Goal: Information Seeking & Learning: Learn about a topic

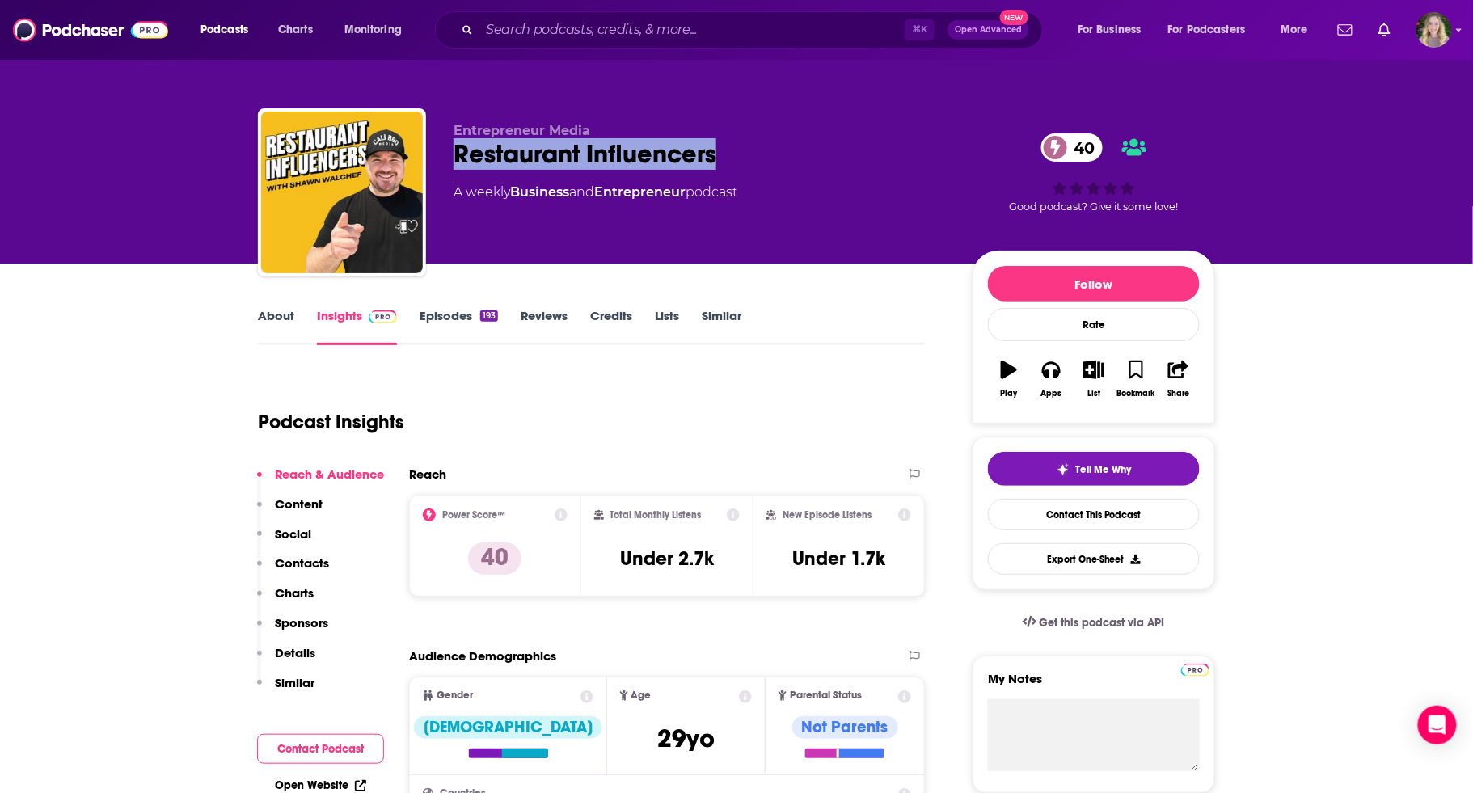
drag, startPoint x: 609, startPoint y: 162, endPoint x: 457, endPoint y: 160, distance: 152.0
click at [457, 160] on div "Restaurant Influencers 40" at bounding box center [699, 154] width 493 height 32
copy h2 "Restaurant Influencers"
click at [296, 318] on div "About" at bounding box center [287, 326] width 59 height 37
click at [280, 317] on link "About" at bounding box center [276, 326] width 36 height 37
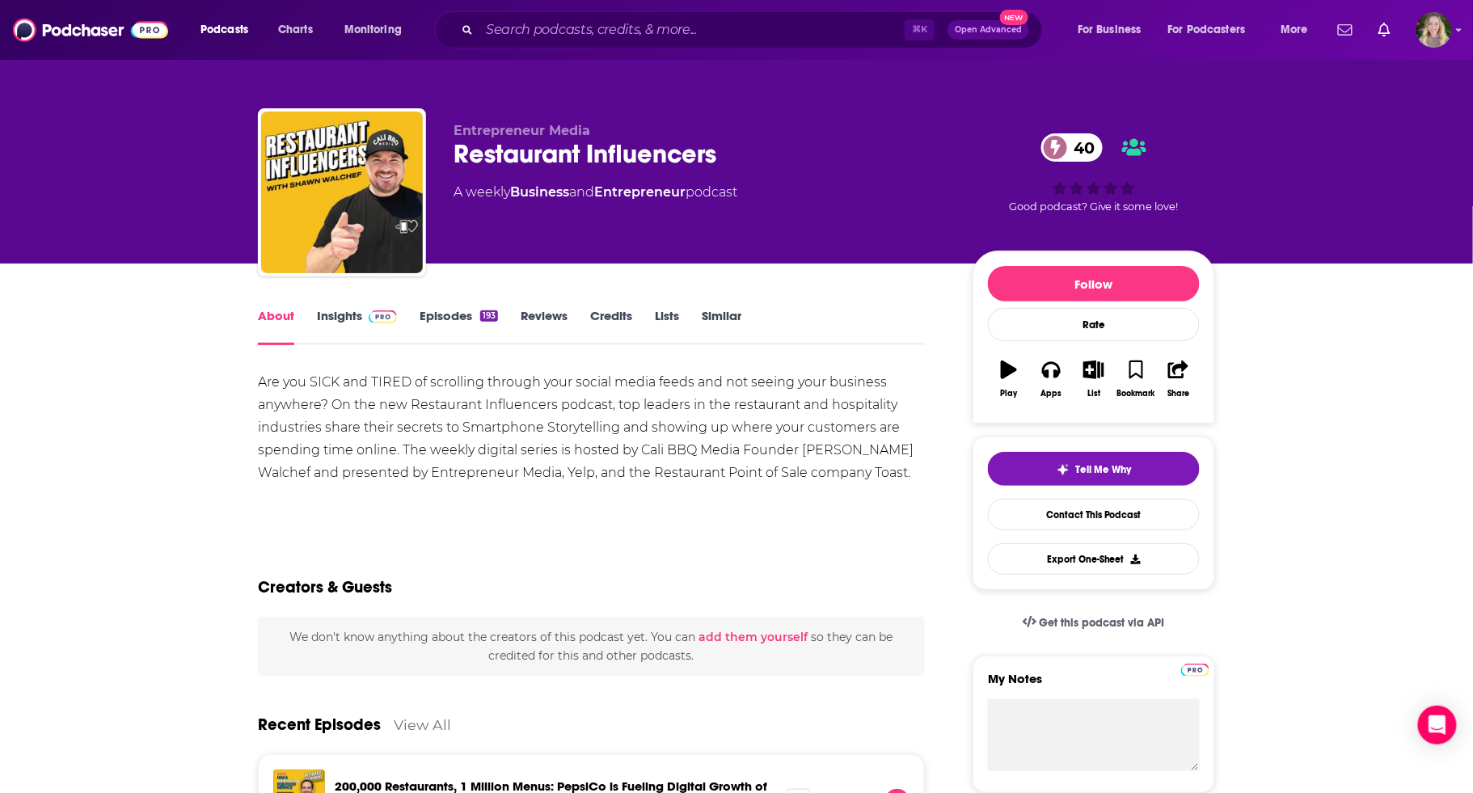
click at [331, 317] on link "Insights" at bounding box center [357, 326] width 80 height 37
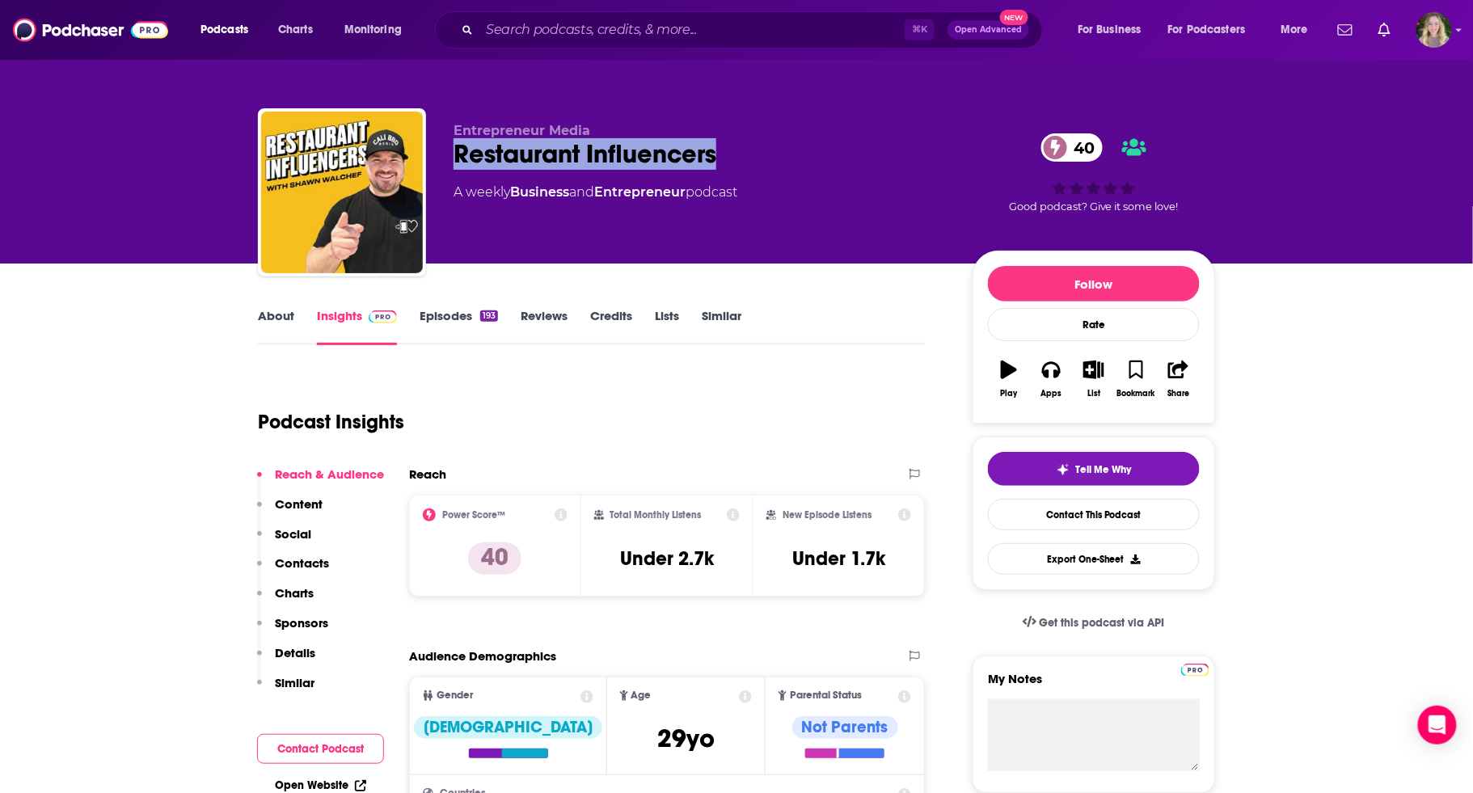
drag, startPoint x: 768, startPoint y: 163, endPoint x: 435, endPoint y: 157, distance: 333.1
click at [435, 157] on div "Entrepreneur Media Restaurant Influencers 40 A weekly Business and Entrepreneur…" at bounding box center [736, 195] width 957 height 175
click at [440, 310] on link "Episodes 193" at bounding box center [458, 326] width 78 height 37
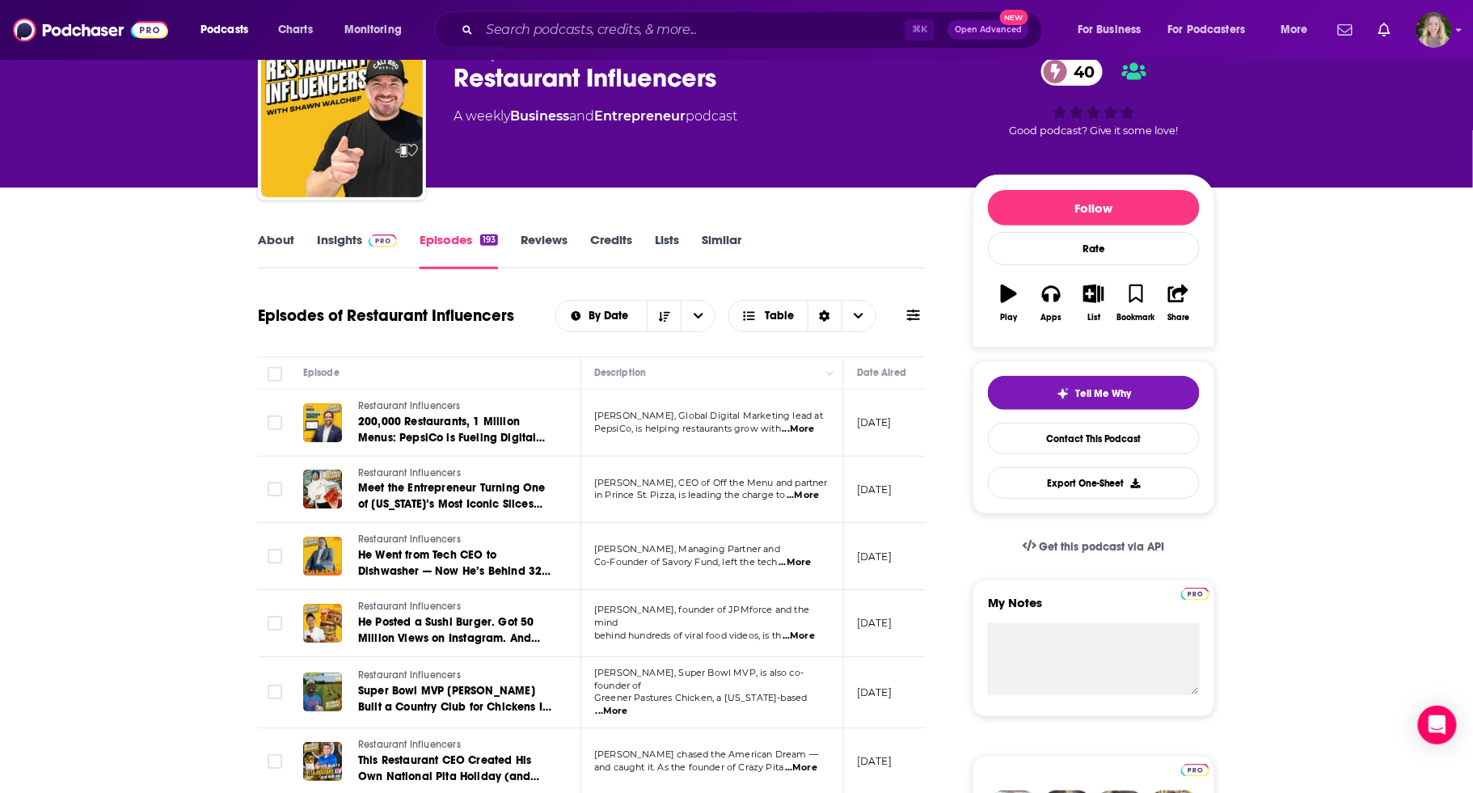
scroll to position [78, 0]
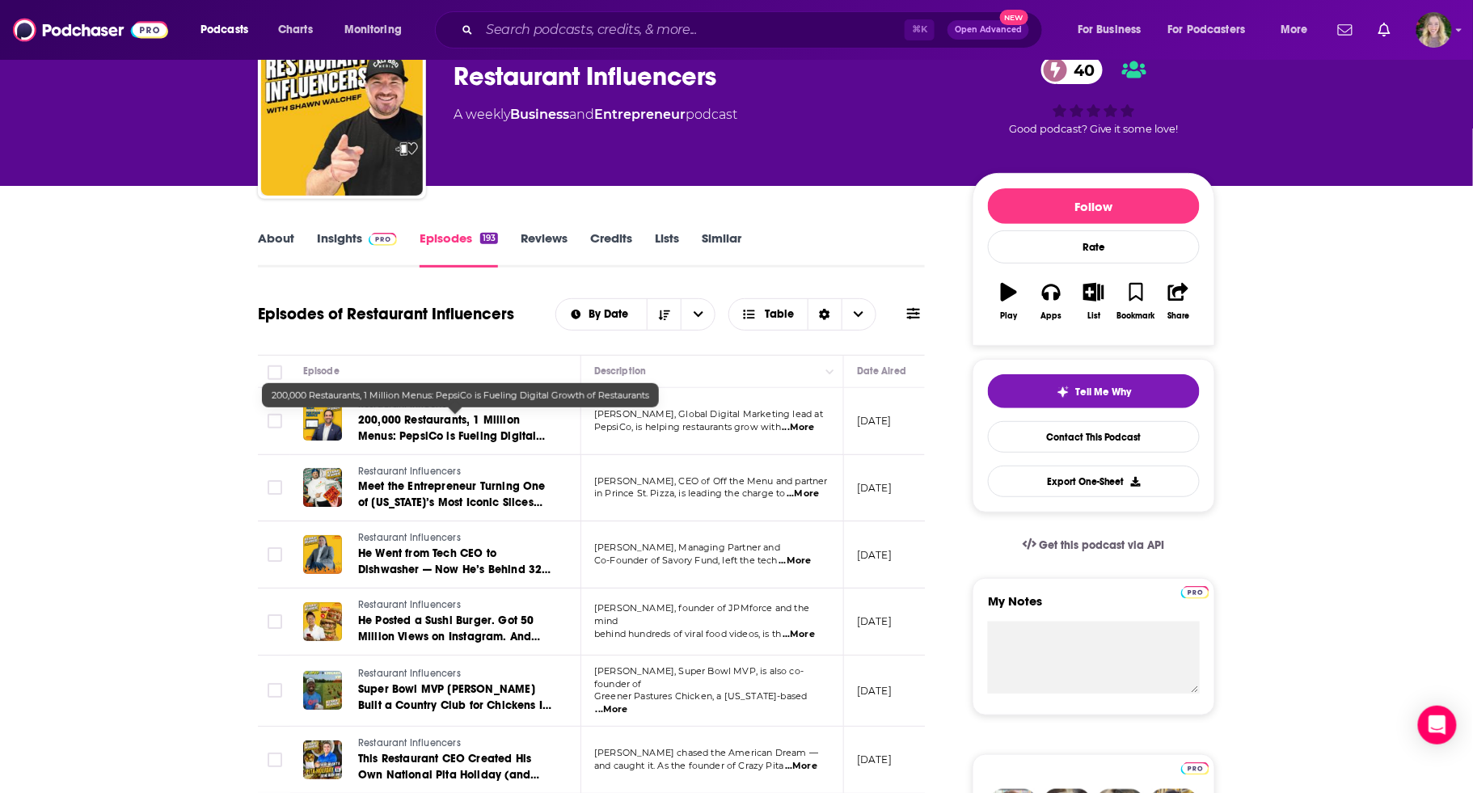
click at [433, 426] on span "200,000 Restaurants, 1 Million Menus: PepsiCo is Fueling Digital Growth of Rest…" at bounding box center [452, 436] width 188 height 46
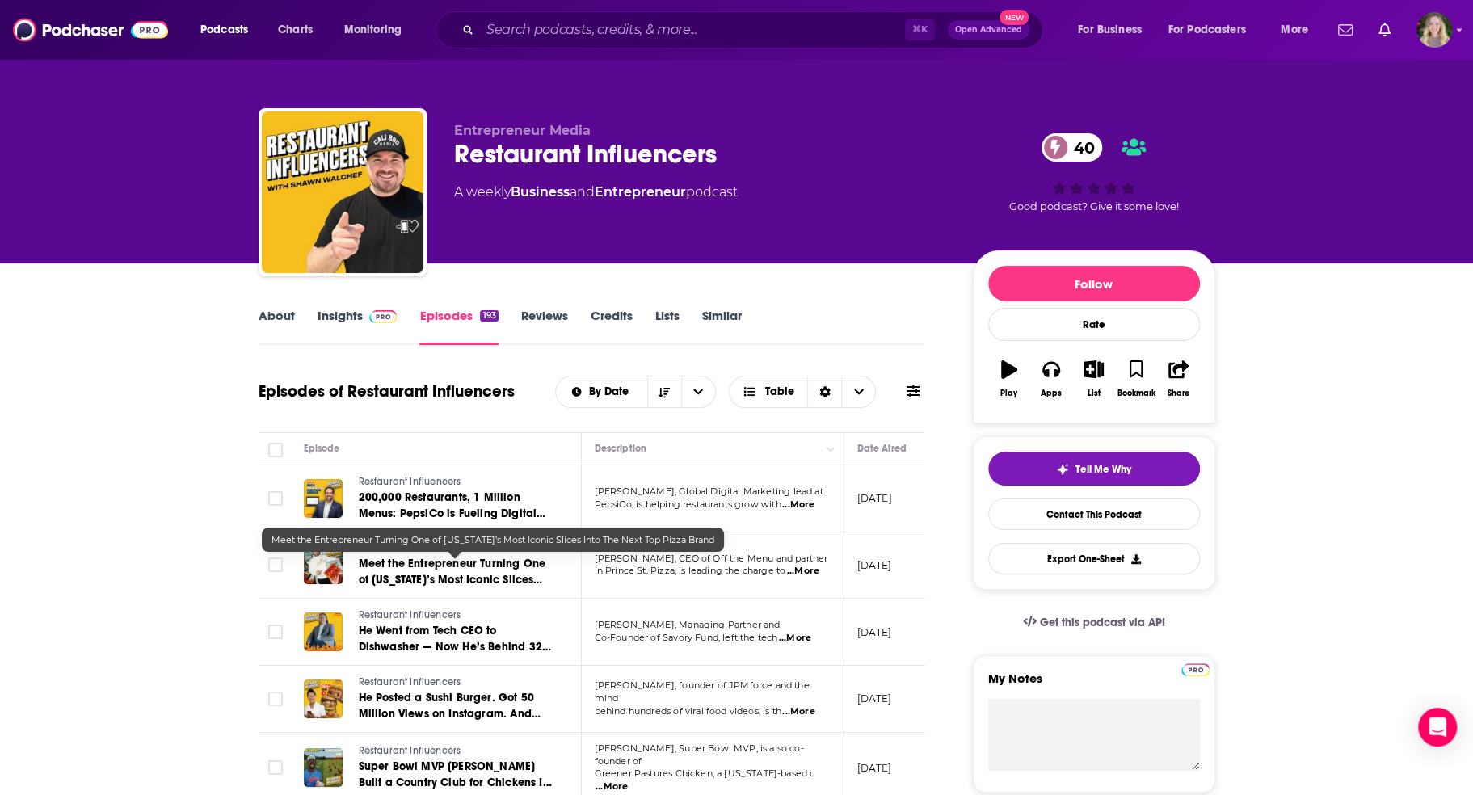
click at [401, 561] on span "Meet the Entrepreneur Turning One of [US_STATE]’s Most Iconic Slices Into The N…" at bounding box center [453, 580] width 188 height 46
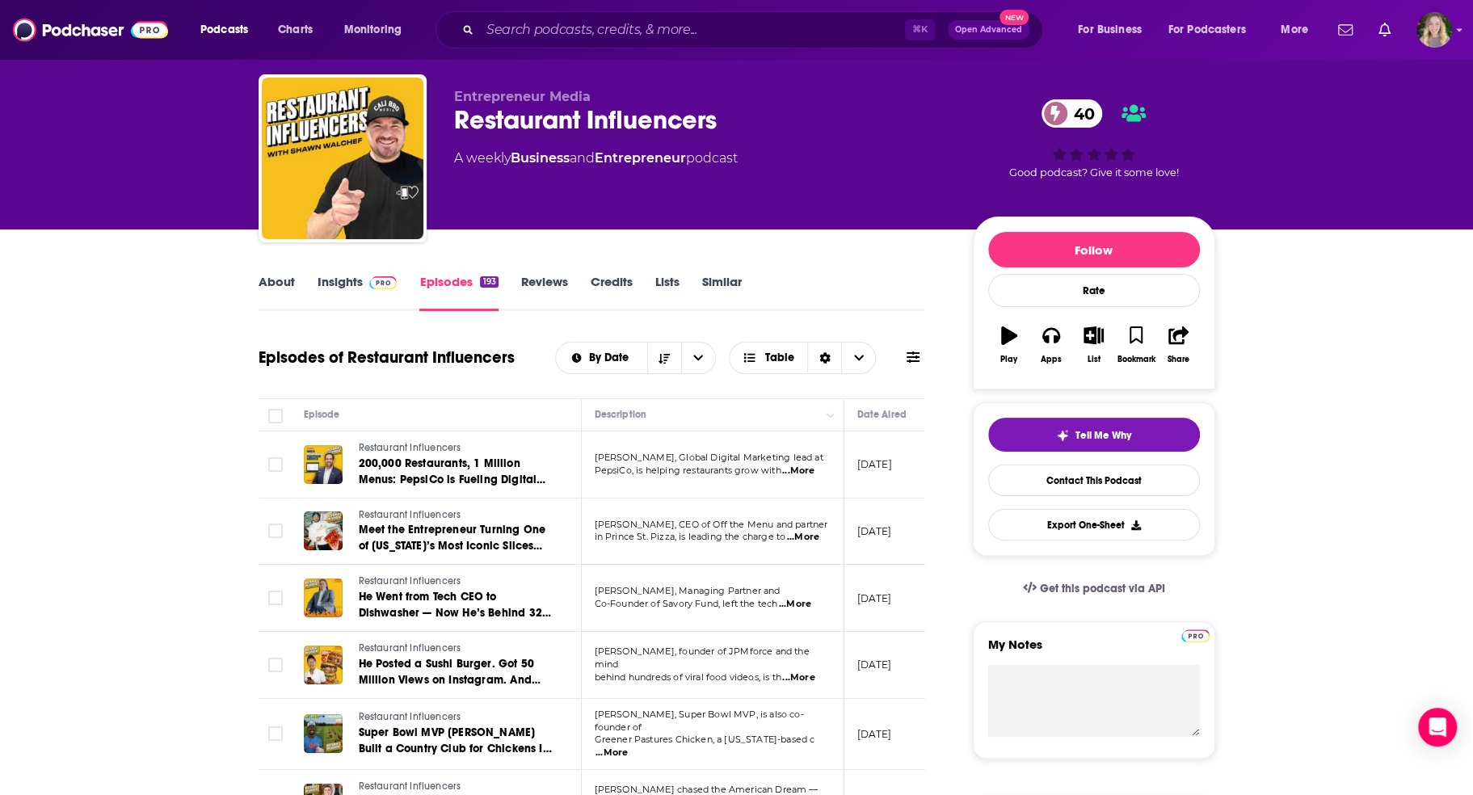
scroll to position [61, 0]
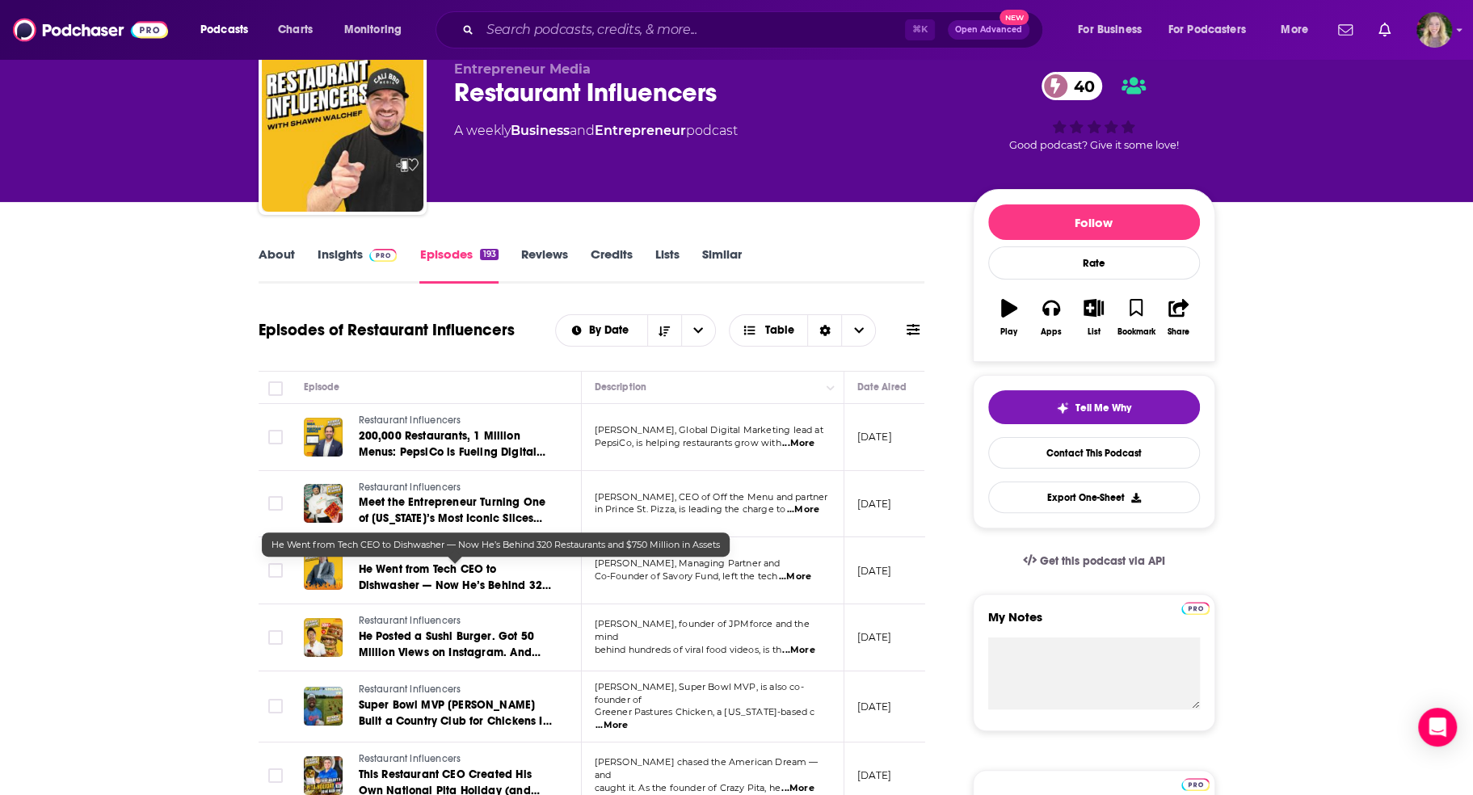
click at [472, 563] on span "He Went from Tech CEO to Dishwasher — Now He’s Behind 320 Restaurants and $750 …" at bounding box center [455, 594] width 192 height 62
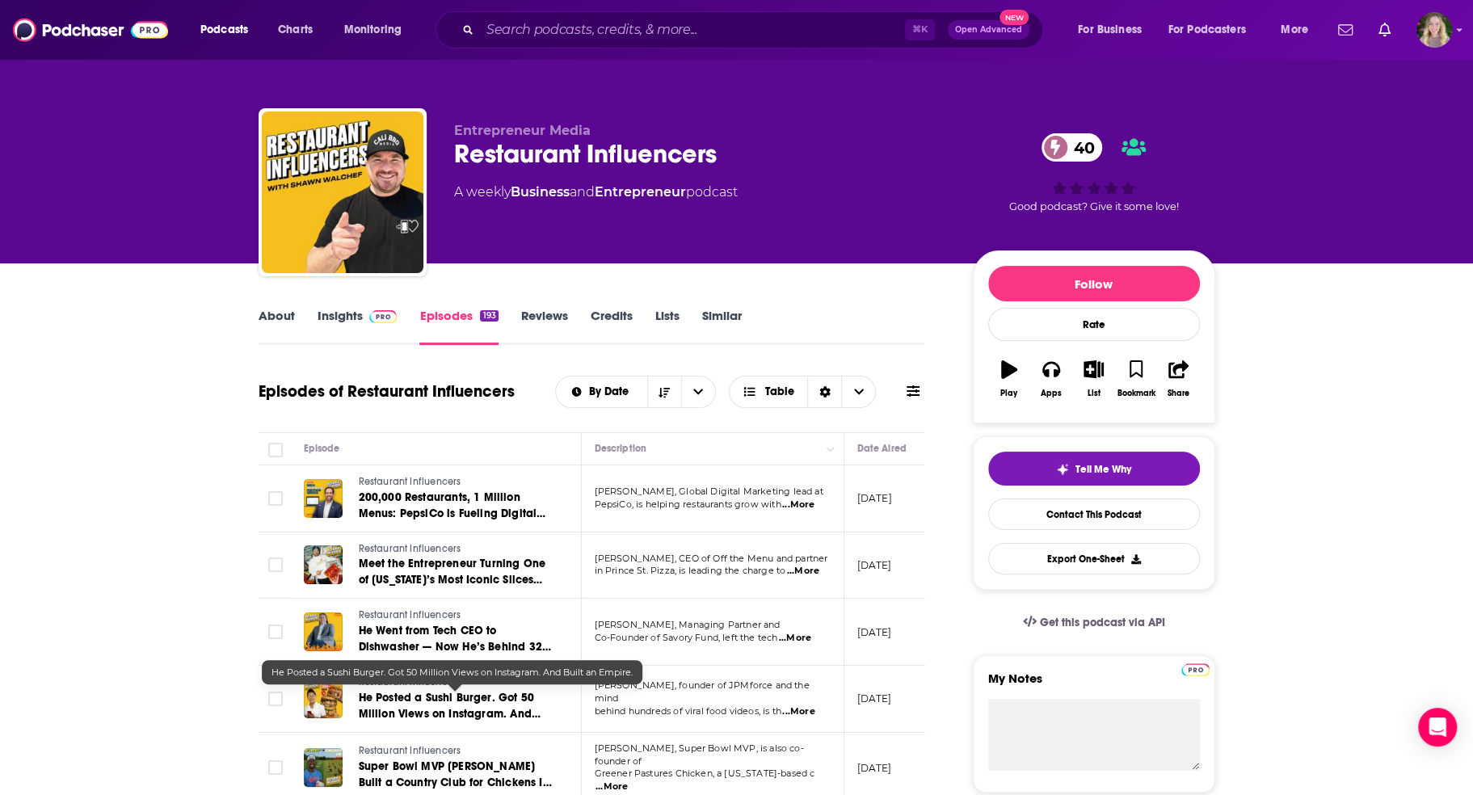
click at [466, 699] on span "He Posted a Sushi Burger. Got 50 Million Views on Instagram. And Built an Empir…" at bounding box center [450, 714] width 182 height 46
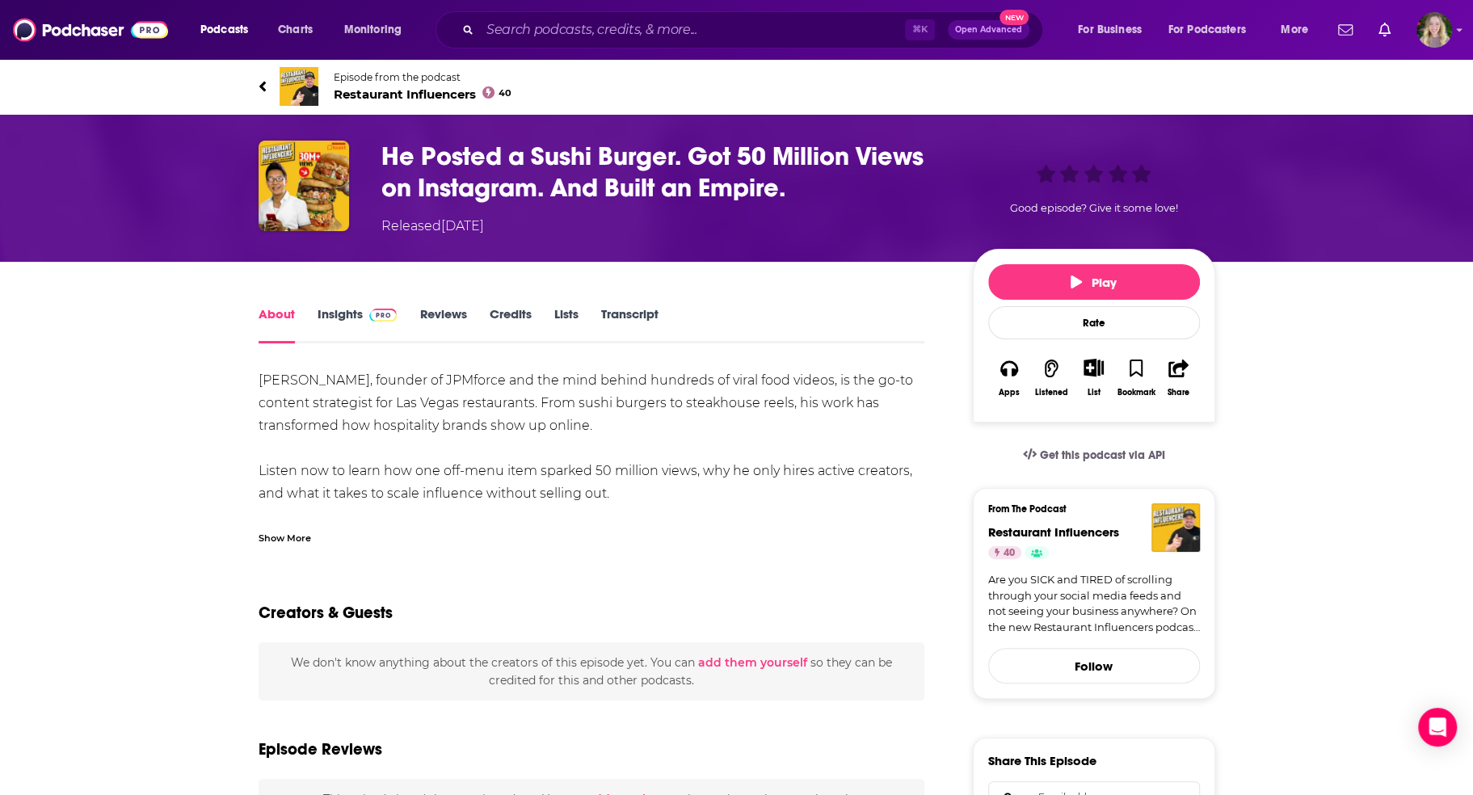
click at [261, 96] on span at bounding box center [263, 86] width 8 height 19
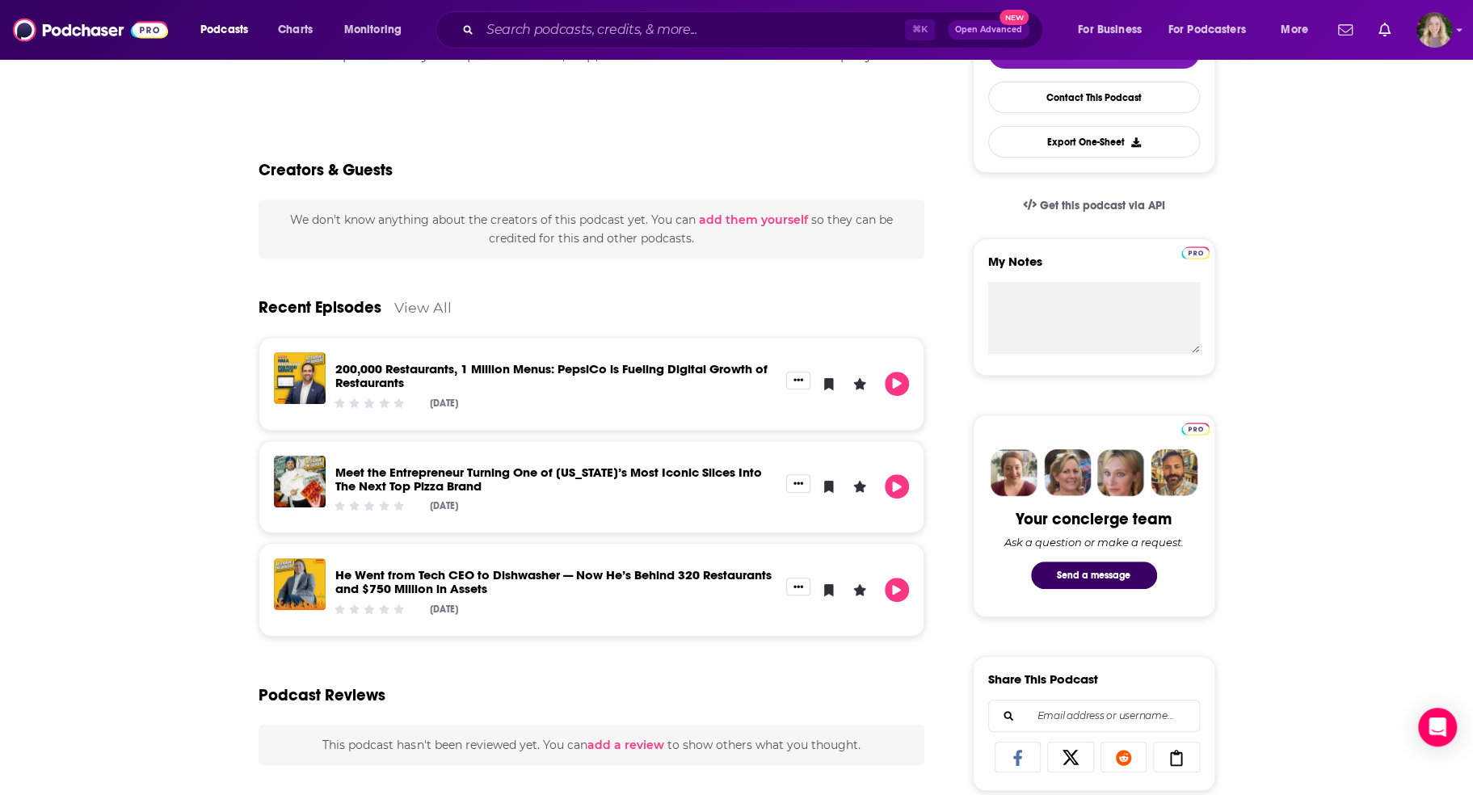
scroll to position [417, 0]
click at [420, 305] on link "View All" at bounding box center [422, 307] width 57 height 17
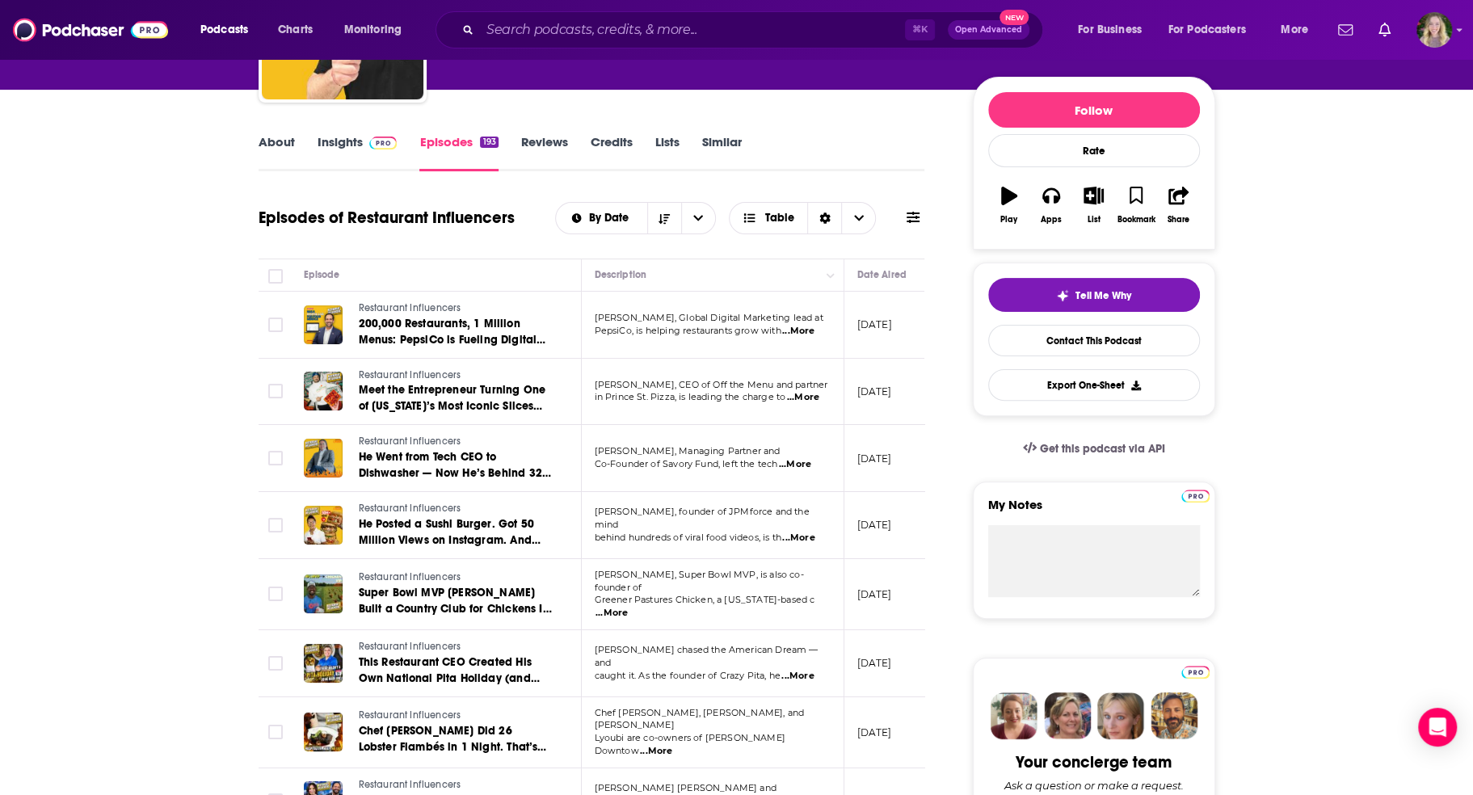
scroll to position [178, 0]
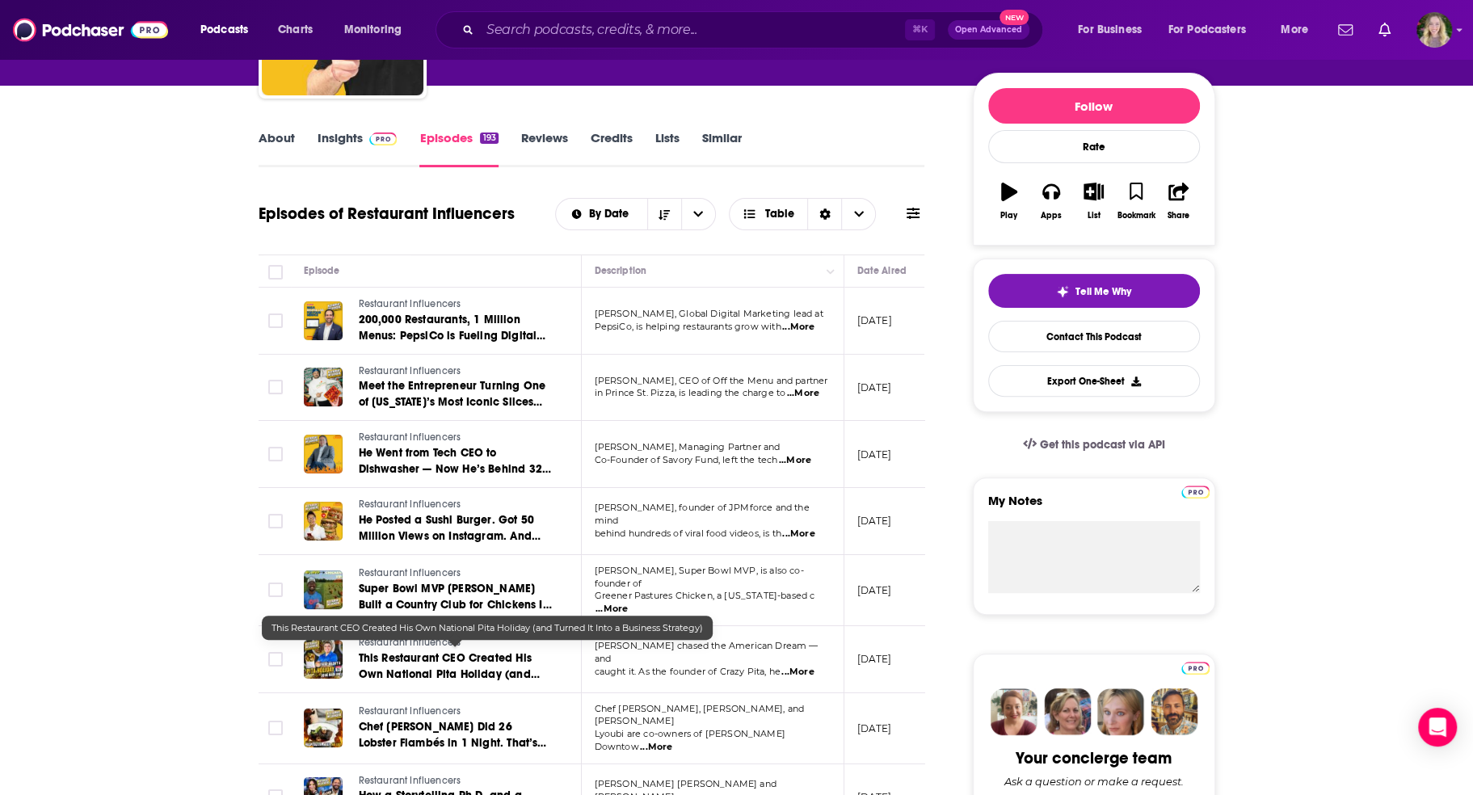
click at [471, 654] on span "This Restaurant CEO Created His Own National Pita Holiday (and Turned It Into a…" at bounding box center [449, 674] width 181 height 46
